Goal: Browse casually

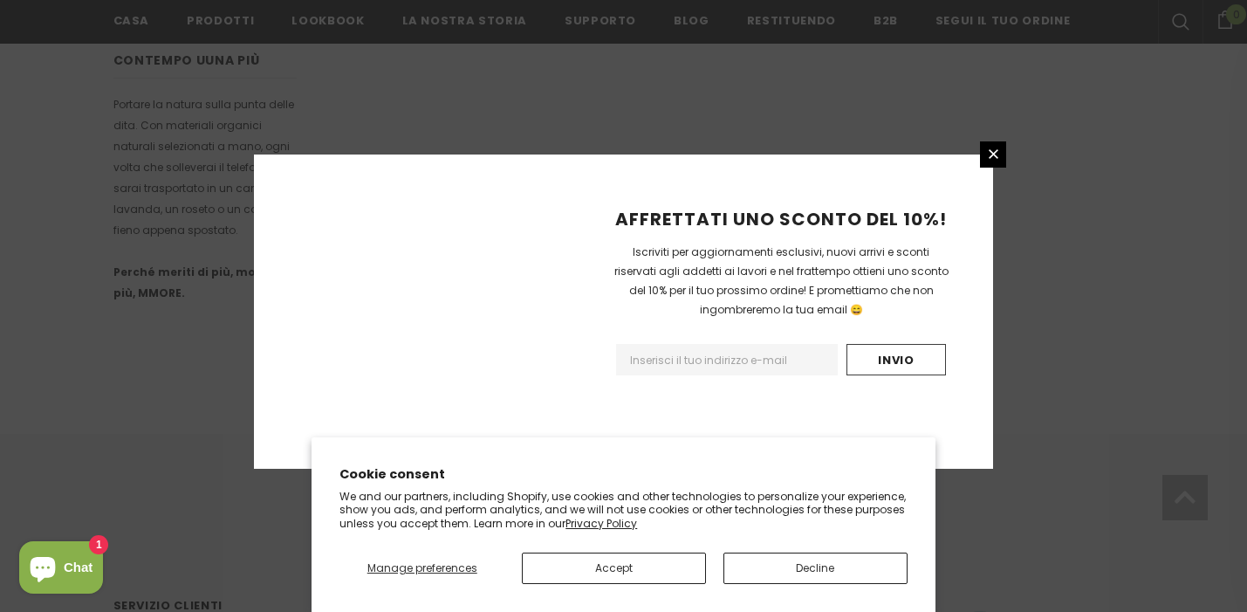
scroll to position [1177, 0]
